Goal: Task Accomplishment & Management: Complete application form

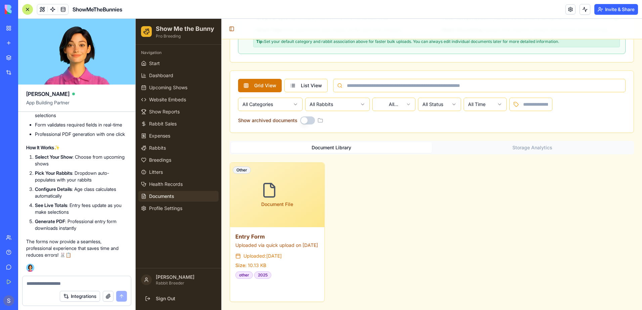
scroll to position [65572, 0]
click at [168, 91] on link "Upcoming Shows" at bounding box center [178, 87] width 80 height 11
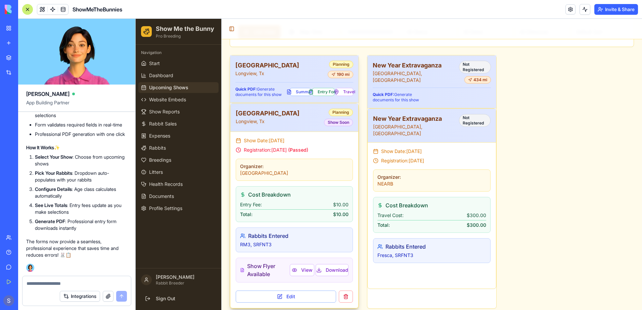
scroll to position [272, 0]
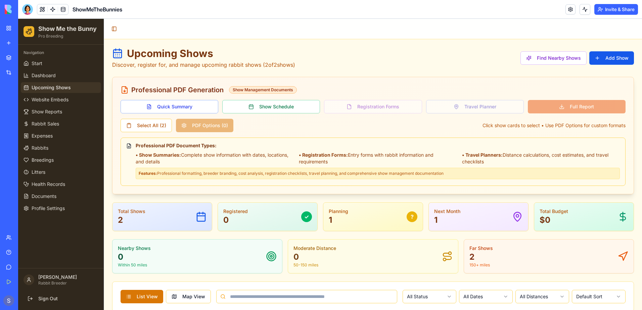
click at [372, 109] on div "Quick Summary Show Schedule Registration Forms Travel Planner Full Report" at bounding box center [373, 106] width 505 height 13
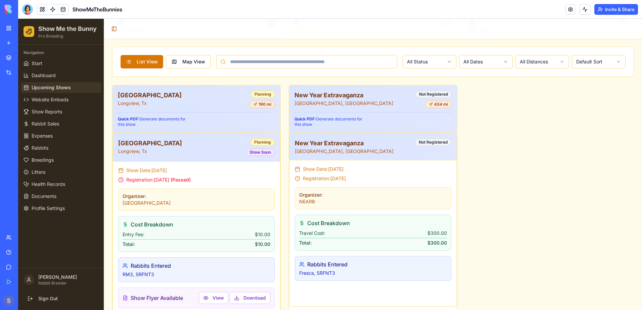
scroll to position [268, 0]
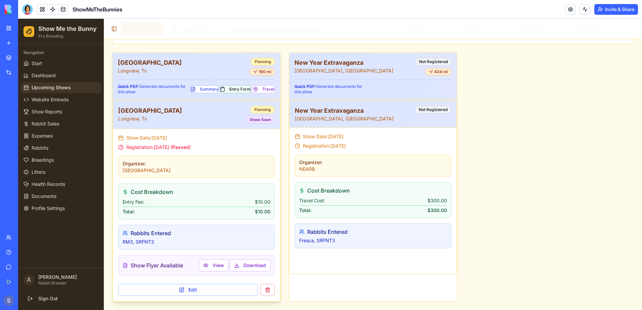
click at [232, 89] on button "Entry Form" at bounding box center [235, 89] width 30 height 8
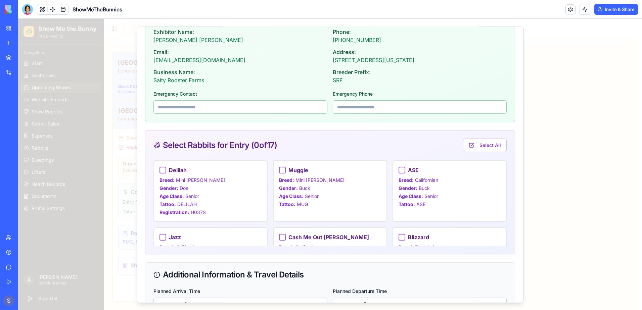
scroll to position [202, 0]
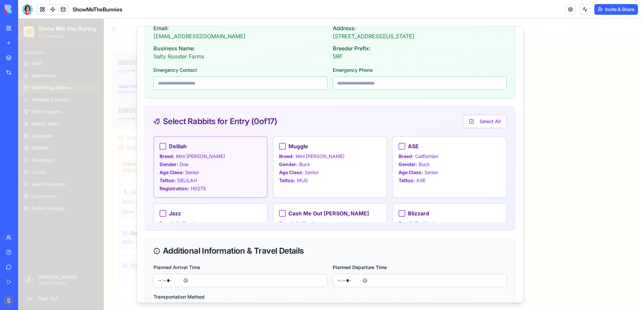
click at [165, 148] on div at bounding box center [163, 146] width 7 height 7
select select "******"
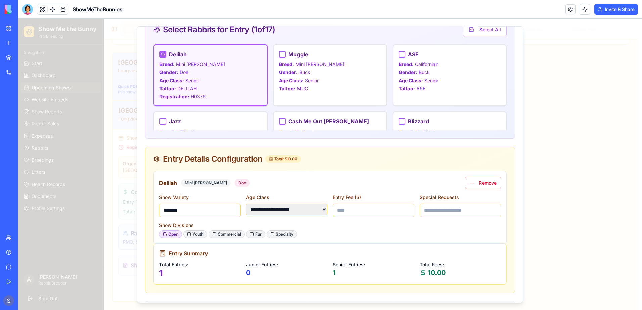
scroll to position [269, 0]
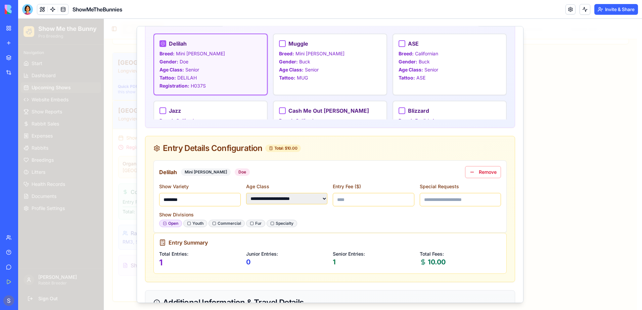
click at [402, 202] on input "****" at bounding box center [374, 199] width 82 height 13
drag, startPoint x: 364, startPoint y: 199, endPoint x: 309, endPoint y: 201, distance: 54.5
click at [309, 201] on div "**********" at bounding box center [330, 194] width 342 height 24
type input "*"
click at [364, 215] on div "Show Divisions Open Youth Commercial Fur Specialty" at bounding box center [330, 219] width 342 height 17
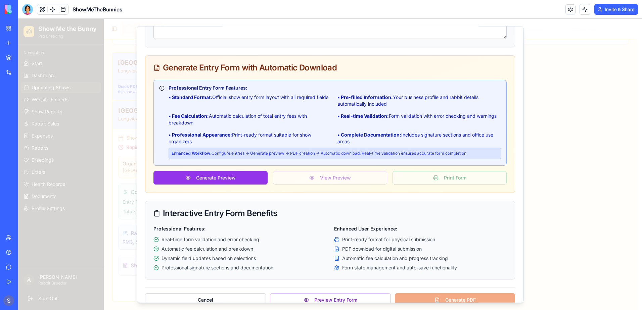
scroll to position [705, 0]
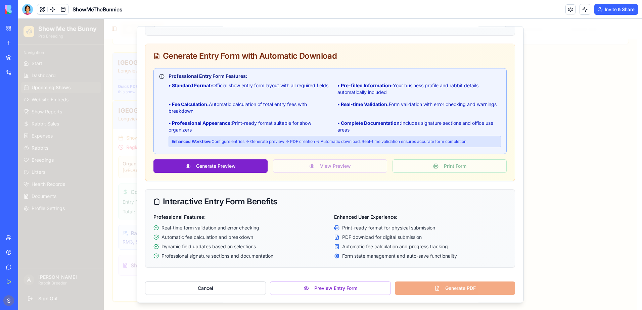
click at [207, 169] on button "Generate Preview" at bounding box center [211, 166] width 114 height 13
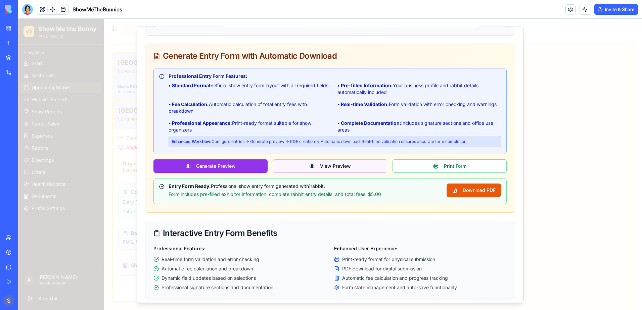
click at [317, 171] on button "View Preview" at bounding box center [330, 166] width 114 height 13
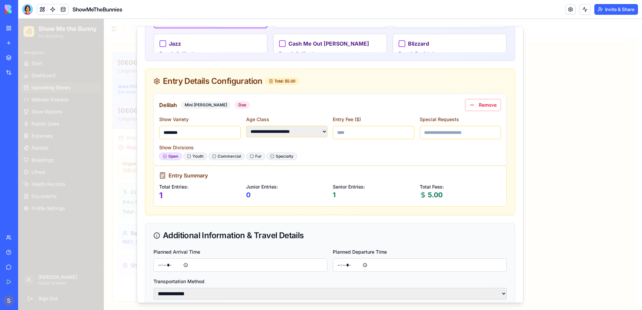
scroll to position [302, 0]
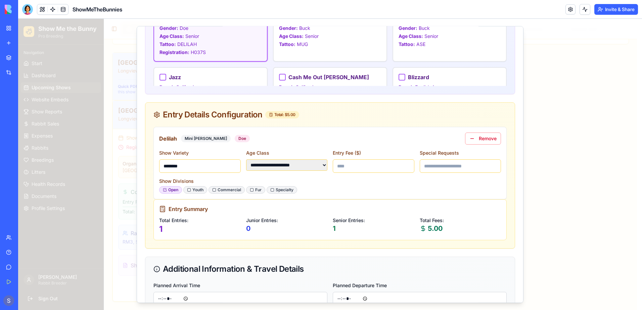
click at [206, 166] on input "********" at bounding box center [200, 166] width 82 height 13
drag, startPoint x: 206, startPoint y: 166, endPoint x: 132, endPoint y: 169, distance: 74.0
click at [132, 169] on body "Show Me the Bunny Pro Breeding Navigation Start Dashboard Upcoming Shows Websit…" at bounding box center [327, 30] width 619 height 559
type input "******"
click at [378, 187] on div "Open Youth Commercial Fur Specialty" at bounding box center [330, 189] width 342 height 7
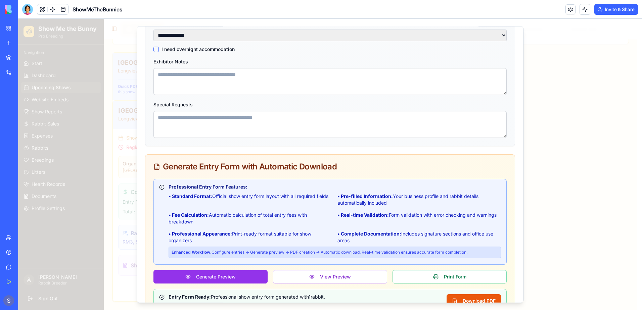
scroll to position [705, 0]
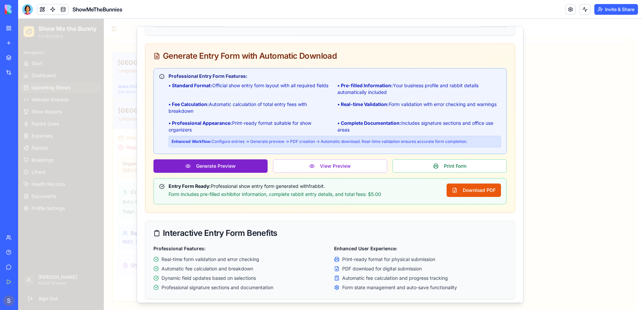
click at [213, 172] on button "Generate Preview" at bounding box center [211, 166] width 114 height 13
click at [313, 172] on button "View Preview" at bounding box center [330, 166] width 114 height 13
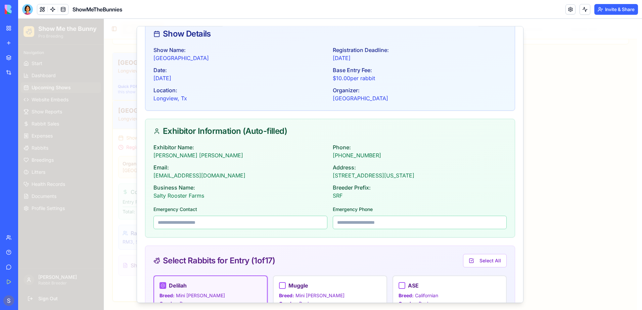
scroll to position [7, 0]
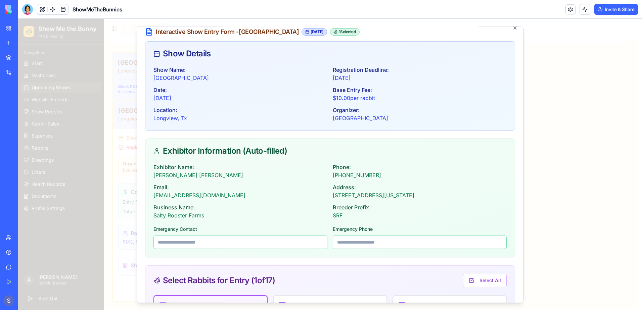
click at [173, 175] on p "Sheila Wright" at bounding box center [241, 175] width 174 height 8
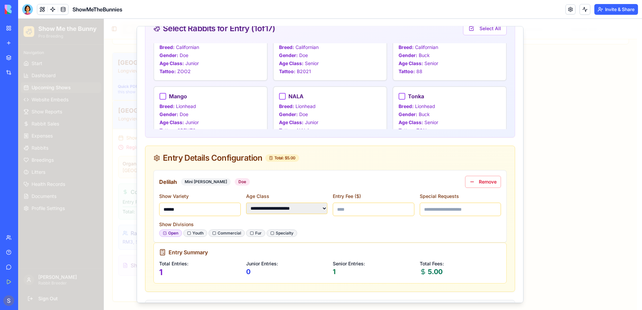
scroll to position [269, 0]
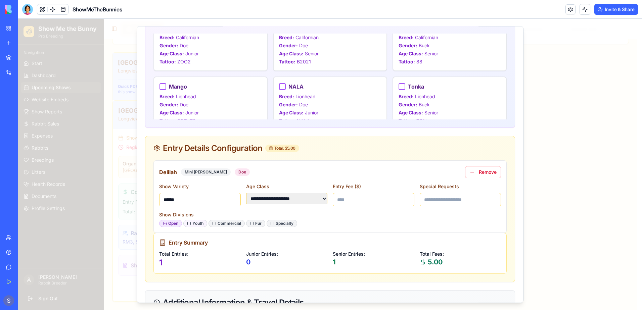
click at [187, 224] on icon at bounding box center [189, 224] width 4 height 4
click at [164, 224] on icon at bounding box center [165, 223] width 3 height 3
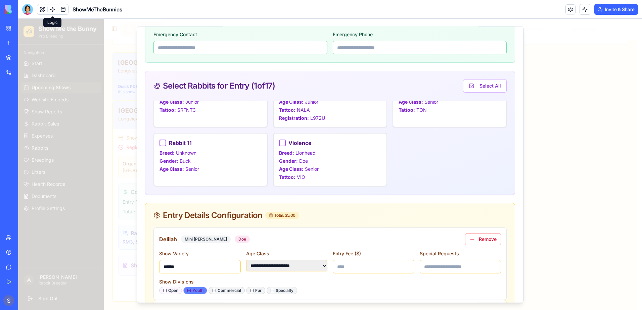
scroll to position [0, 0]
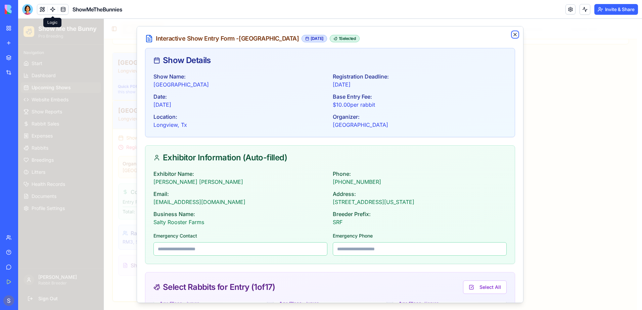
click at [514, 35] on icon "button" at bounding box center [515, 34] width 3 height 3
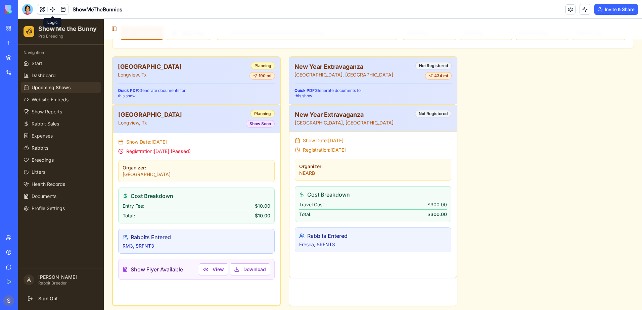
scroll to position [268, 0]
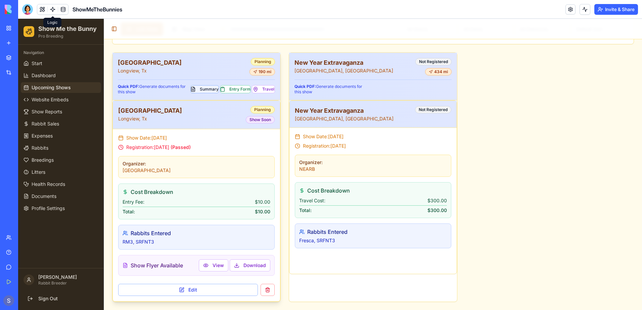
click at [200, 88] on button "Summary" at bounding box center [204, 89] width 29 height 8
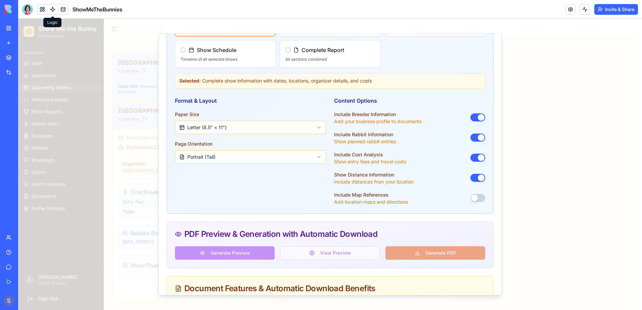
scroll to position [269, 0]
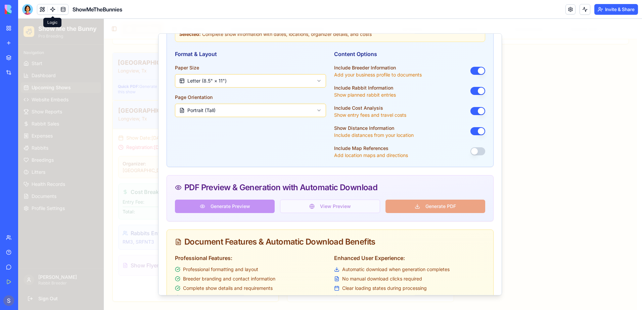
click at [207, 209] on div "Generate Preview View Preview Generate PDF" at bounding box center [330, 206] width 310 height 13
click at [335, 205] on div "Generate Preview View Preview Generate PDF" at bounding box center [330, 206] width 310 height 13
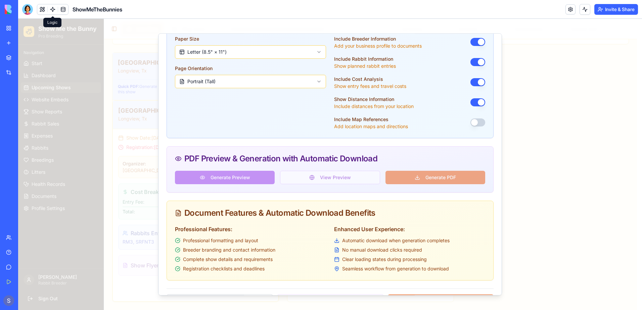
scroll to position [318, 0]
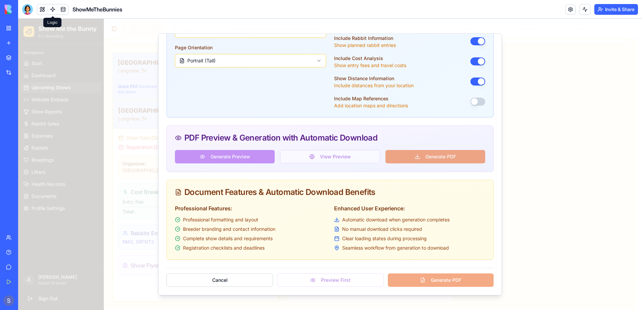
click at [418, 280] on div "Cancel Preview First Generate PDF" at bounding box center [330, 277] width 327 height 19
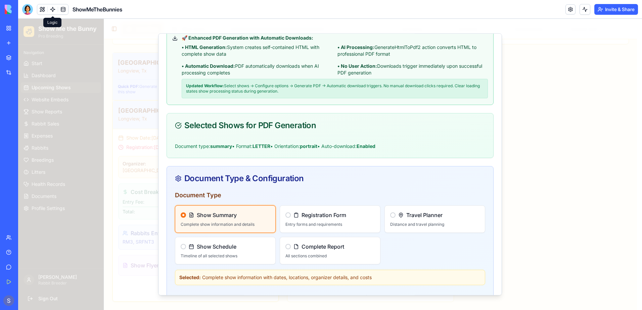
scroll to position [0, 0]
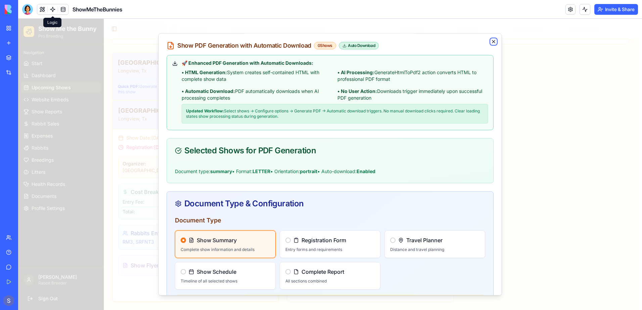
click at [492, 41] on icon "button" at bounding box center [493, 41] width 3 height 3
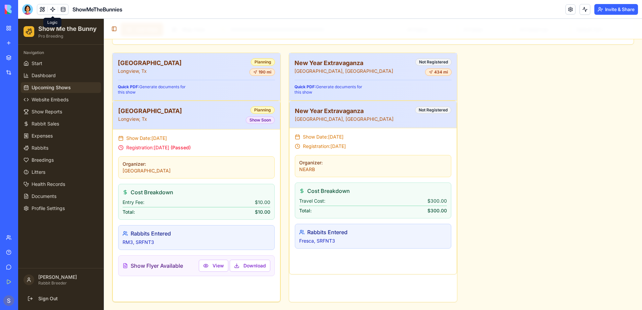
scroll to position [268, 0]
click at [385, 90] on button "Summary" at bounding box center [381, 89] width 29 height 8
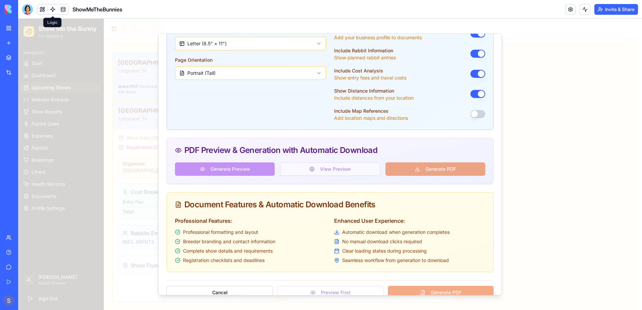
scroll to position [318, 0]
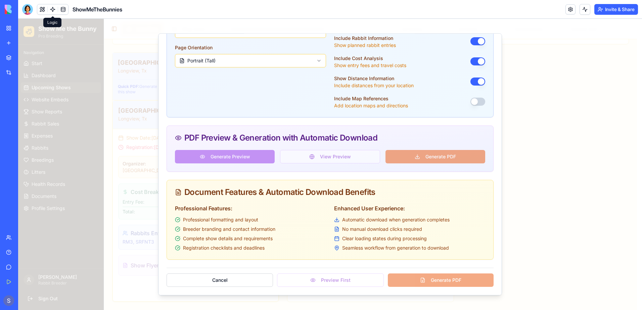
click at [475, 104] on button "button" at bounding box center [478, 102] width 15 height 8
click at [228, 159] on div "Generate Preview View Preview Generate PDF" at bounding box center [330, 156] width 310 height 13
click at [422, 154] on div "Generate Preview View Preview Generate PDF" at bounding box center [330, 156] width 310 height 13
click at [414, 279] on div "Cancel Preview First Generate PDF" at bounding box center [330, 277] width 327 height 19
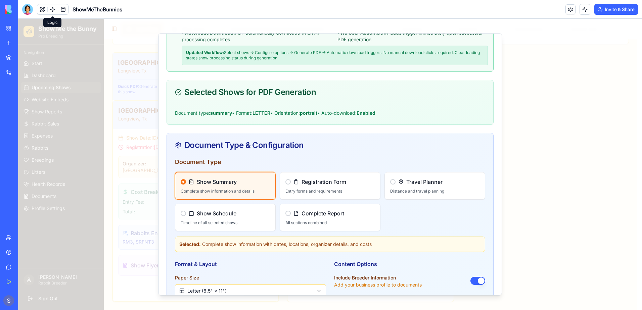
scroll to position [67, 0]
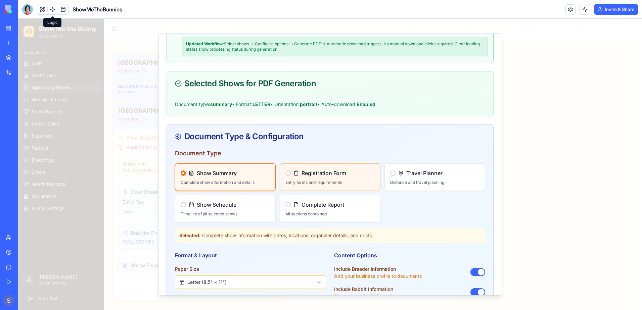
click at [324, 181] on p "Entry forms and requirements" at bounding box center [330, 182] width 89 height 5
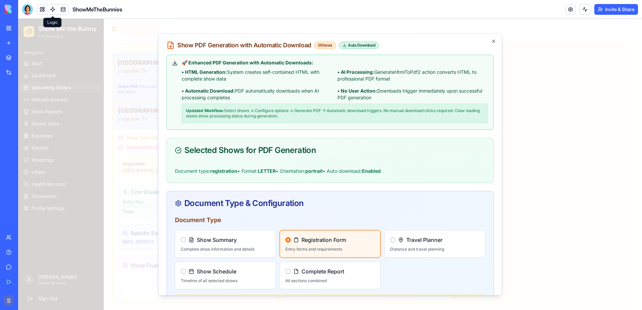
scroll to position [0, 0]
click at [312, 274] on span "Complete Report" at bounding box center [323, 272] width 43 height 8
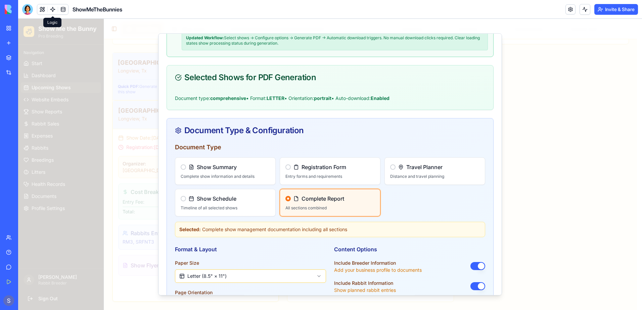
scroll to position [269, 0]
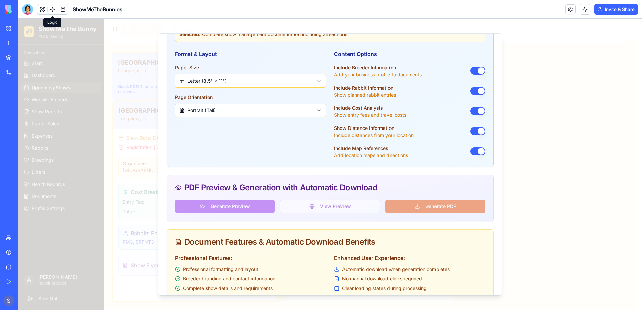
click at [232, 205] on div "Generate Preview View Preview Generate PDF" at bounding box center [330, 206] width 310 height 13
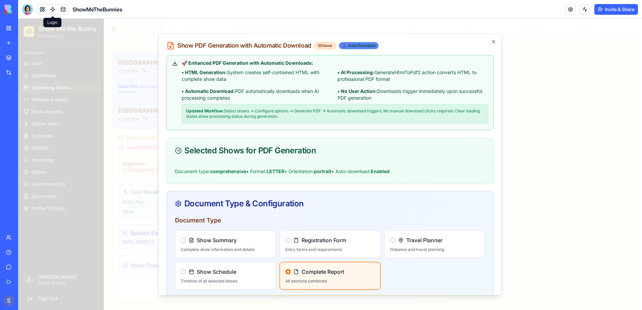
click at [361, 48] on div "Auto Download" at bounding box center [359, 45] width 40 height 7
click at [491, 41] on icon "button" at bounding box center [493, 41] width 5 height 5
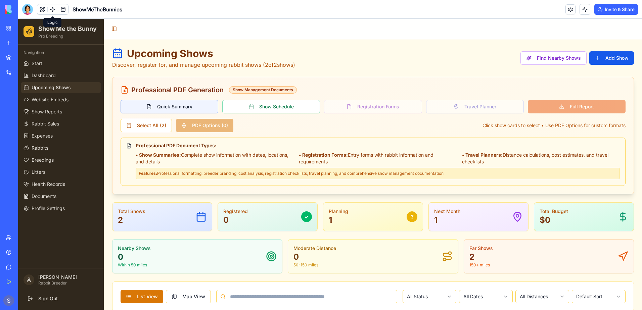
click at [198, 109] on button "Quick Summary" at bounding box center [170, 106] width 98 height 13
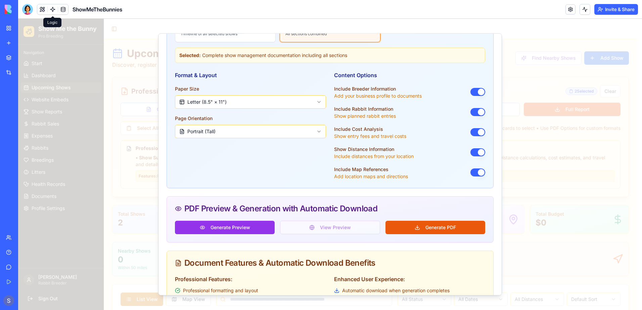
scroll to position [326, 0]
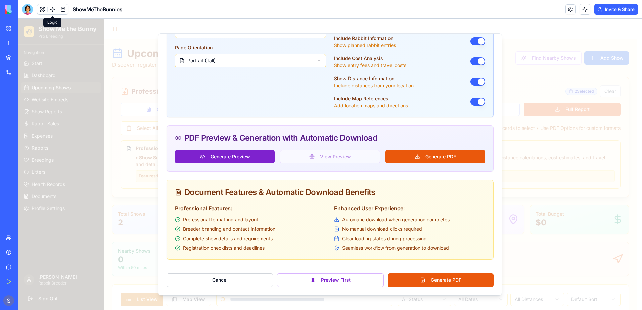
click at [218, 156] on button "Generate Preview" at bounding box center [225, 156] width 100 height 13
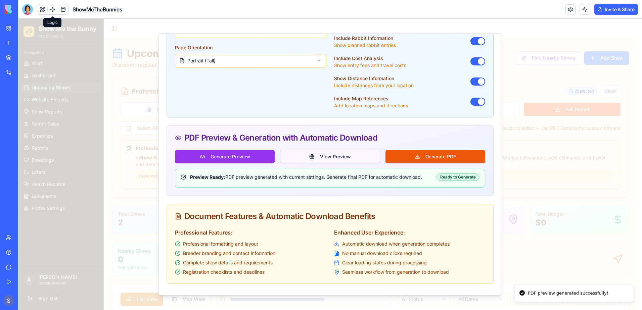
click at [316, 154] on button "View Preview" at bounding box center [330, 156] width 100 height 13
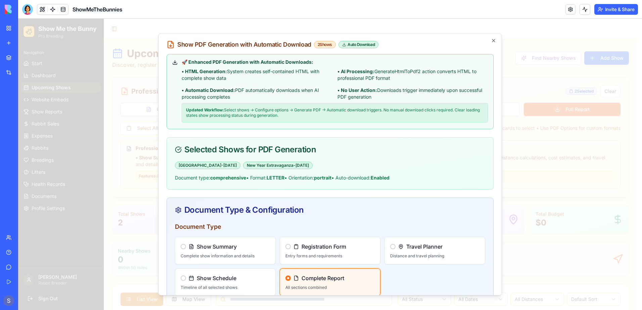
scroll to position [0, 0]
click at [491, 41] on icon "button" at bounding box center [493, 41] width 5 height 5
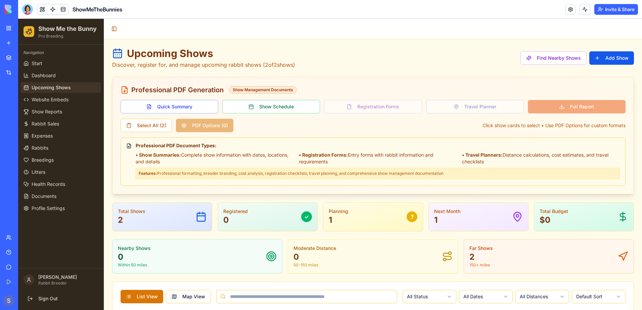
click at [212, 125] on div "Select All ( 2 ) PDF Options ( 0 )" at bounding box center [177, 125] width 113 height 13
click at [160, 131] on button "Select All ( 2 )" at bounding box center [146, 125] width 51 height 13
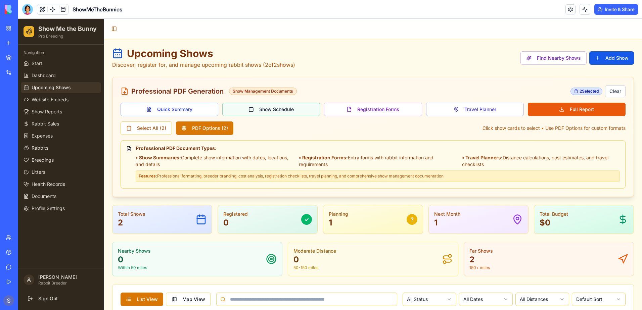
click at [285, 113] on button "Show Schedule" at bounding box center [271, 109] width 98 height 13
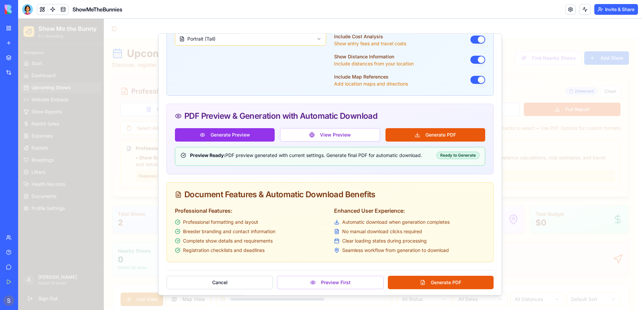
scroll to position [350, 0]
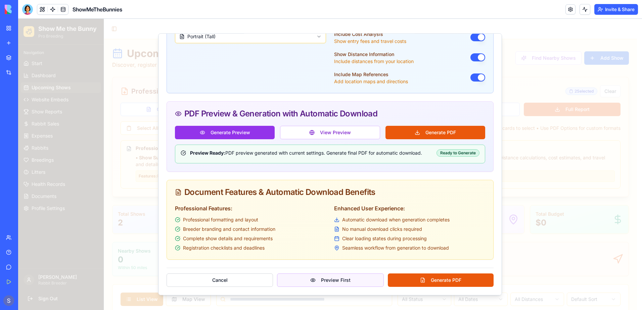
click at [318, 278] on button "Preview First" at bounding box center [330, 280] width 106 height 13
click at [312, 133] on button "View Preview" at bounding box center [330, 132] width 100 height 13
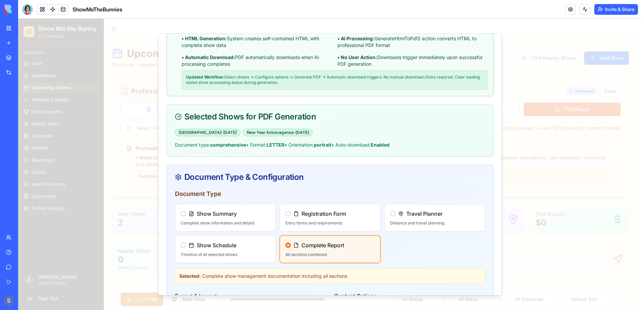
scroll to position [0, 0]
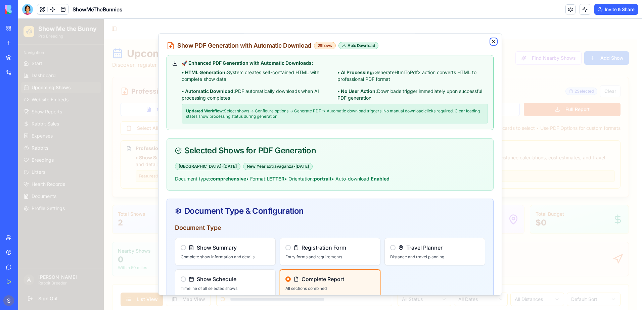
click at [491, 41] on icon "button" at bounding box center [493, 41] width 5 height 5
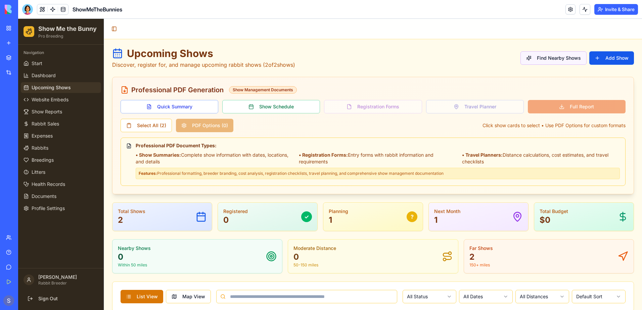
click at [544, 56] on button "Find Nearby Shows" at bounding box center [554, 57] width 66 height 13
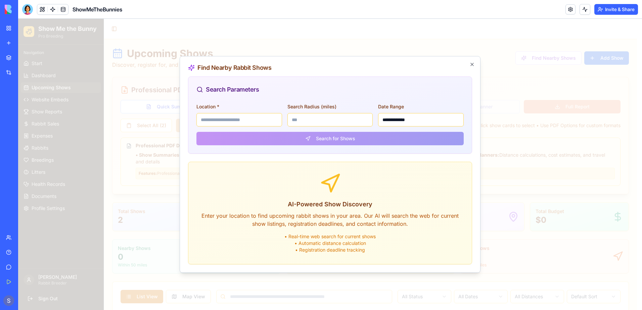
click at [253, 117] on input "Location *" at bounding box center [240, 119] width 86 height 13
type input "*****"
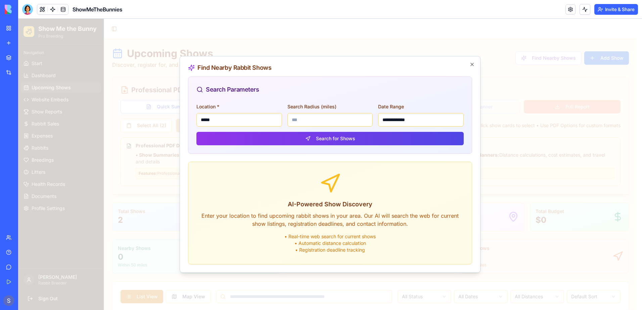
drag, startPoint x: 306, startPoint y: 121, endPoint x: 286, endPoint y: 121, distance: 19.8
click at [286, 121] on div "**********" at bounding box center [330, 114] width 267 height 24
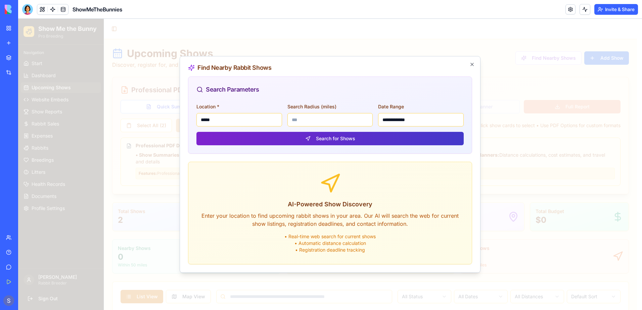
type input "***"
click at [318, 138] on button "Search for Shows" at bounding box center [330, 138] width 267 height 13
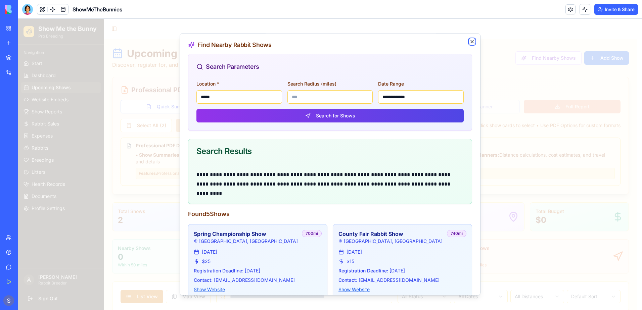
click at [470, 43] on icon "button" at bounding box center [472, 41] width 5 height 5
type input "***"
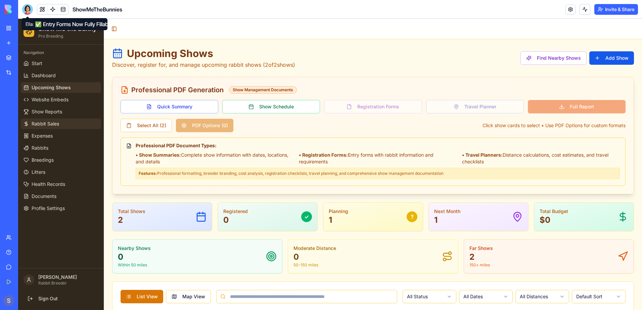
click at [40, 124] on span "Rabbit Sales" at bounding box center [46, 124] width 28 height 7
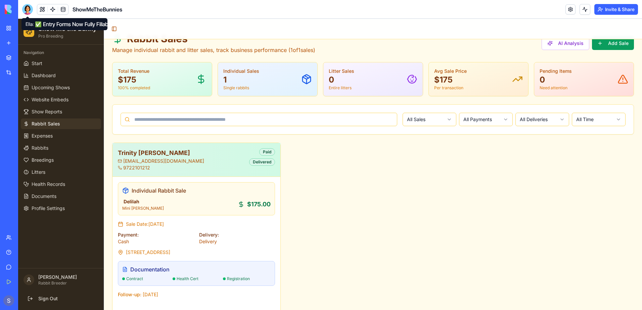
scroll to position [3, 0]
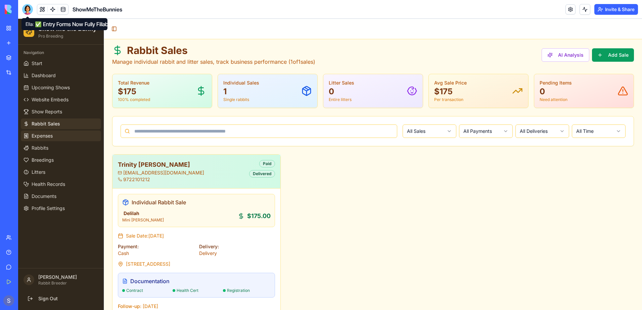
click at [39, 136] on span "Expenses" at bounding box center [42, 136] width 21 height 7
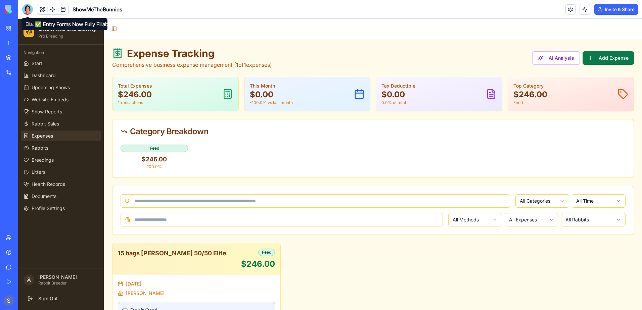
click at [586, 59] on button "Add Expense" at bounding box center [608, 57] width 51 height 13
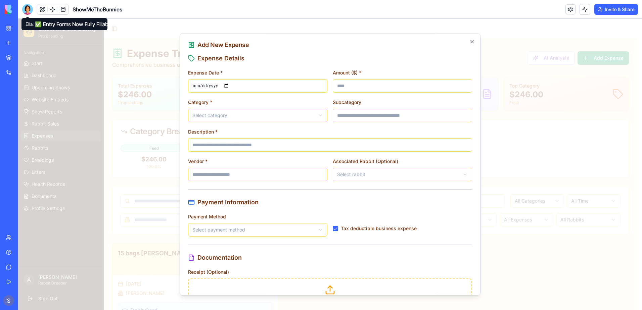
click at [347, 84] on input "Amount ($) *" at bounding box center [402, 85] width 139 height 13
type input "***"
click at [296, 119] on body "**********" at bounding box center [327, 191] width 619 height 344
click at [286, 144] on input "Description *" at bounding box center [330, 144] width 284 height 13
type input "**********"
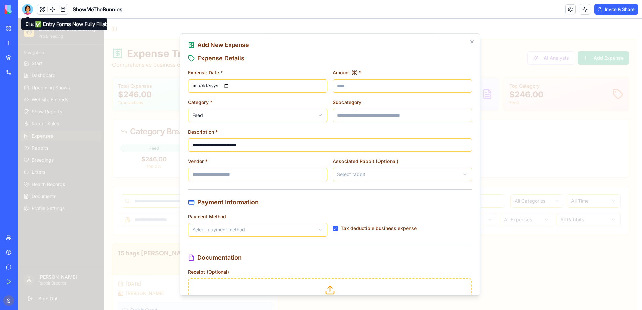
click at [227, 174] on input "Vendor *" at bounding box center [257, 174] width 139 height 13
type input "******"
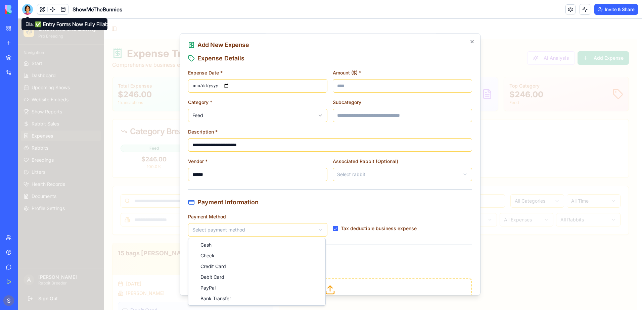
click at [303, 228] on body "**********" at bounding box center [327, 191] width 619 height 344
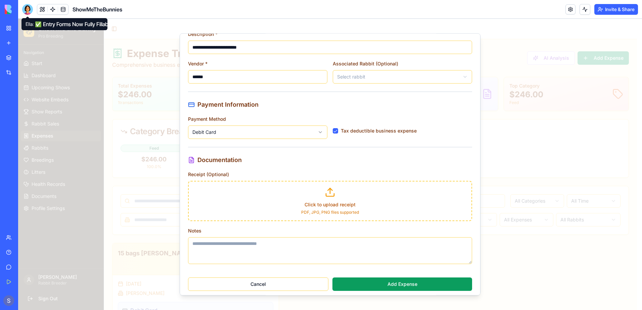
scroll to position [102, 0]
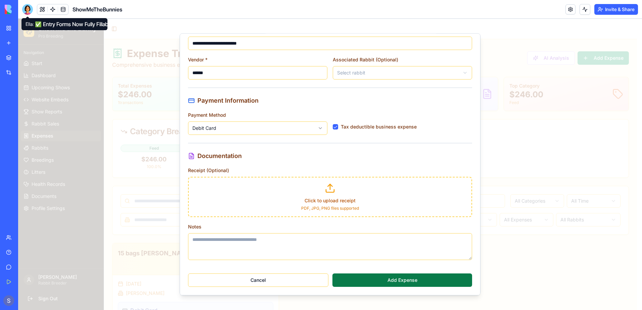
click at [364, 277] on button "Add Expense" at bounding box center [403, 280] width 140 height 13
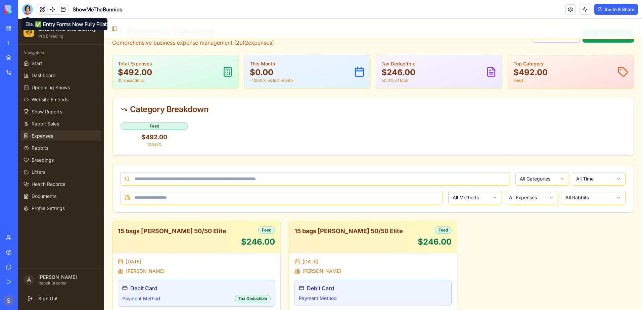
scroll to position [53, 0]
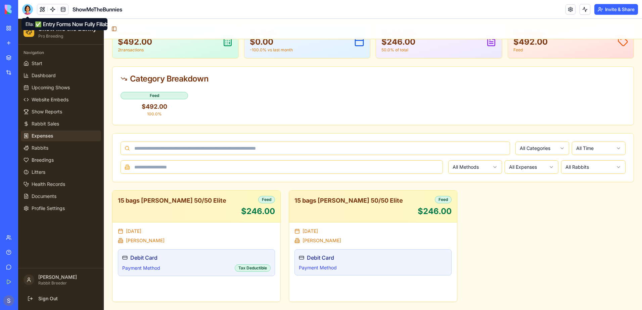
click at [521, 169] on html "Show Me the Bunny Pro Breeding Navigation Start Dashboard Upcoming Shows Websit…" at bounding box center [330, 138] width 624 height 344
click at [532, 145] on html "Show Me the Bunny Pro Breeding Navigation Start Dashboard Upcoming Shows Websit…" at bounding box center [330, 138] width 624 height 344
click at [48, 174] on link "Litters" at bounding box center [61, 172] width 80 height 11
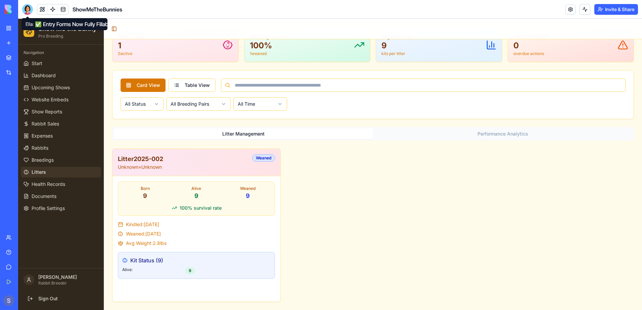
scroll to position [49, 0]
click at [40, 146] on span "Rabbits" at bounding box center [40, 148] width 17 height 7
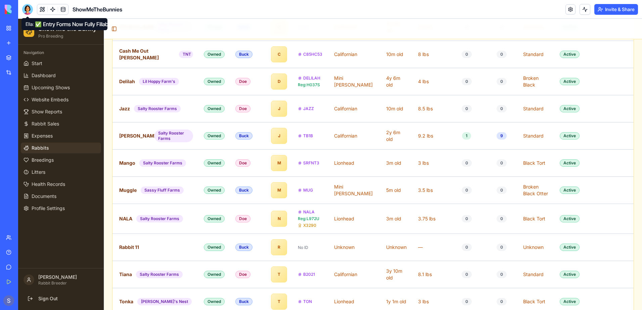
scroll to position [361, 0]
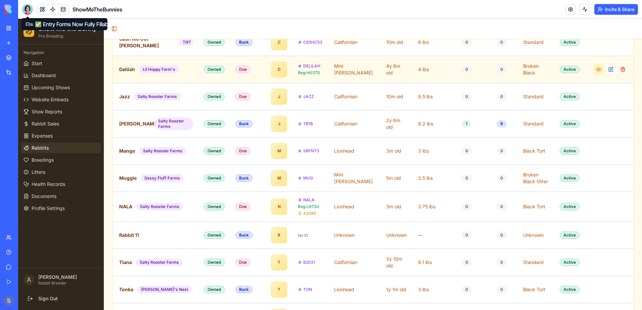
click at [594, 69] on button at bounding box center [599, 69] width 11 height 11
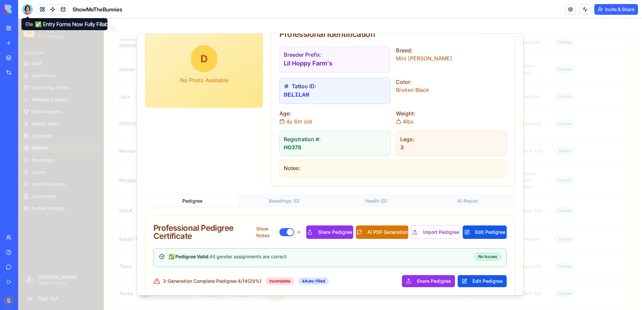
scroll to position [134, 0]
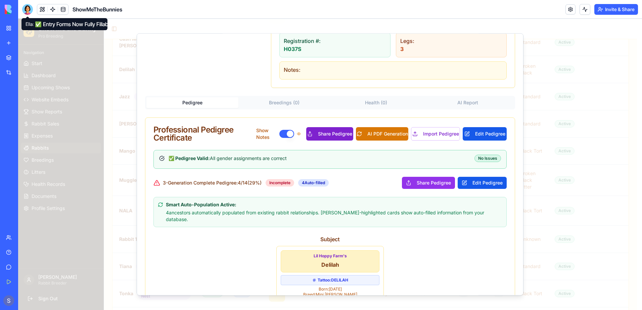
click at [322, 135] on button "Share Pedigree" at bounding box center [329, 133] width 47 height 13
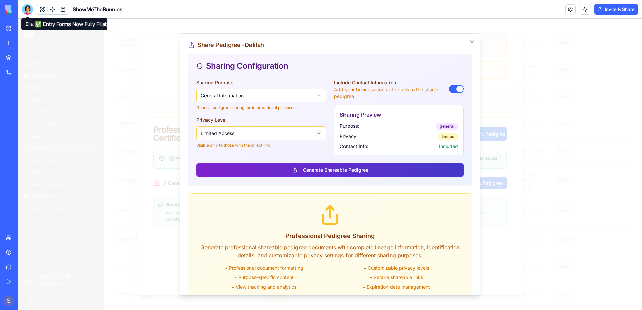
click at [307, 172] on button "Generate Shareable Pedigree" at bounding box center [330, 170] width 267 height 13
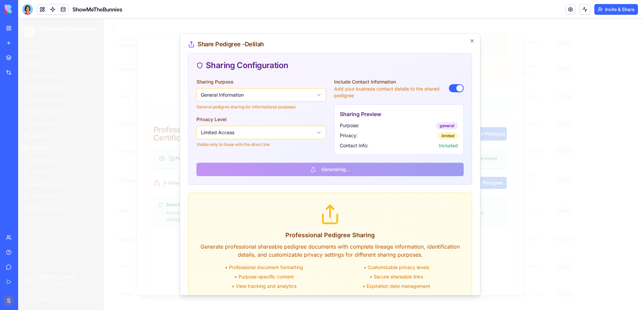
scroll to position [0, 0]
